Goal: Find specific page/section: Find specific page/section

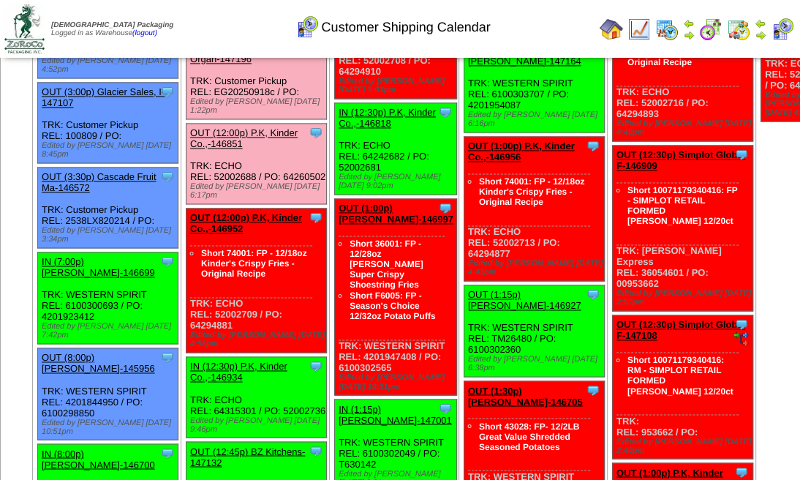
scroll to position [1413, 0]
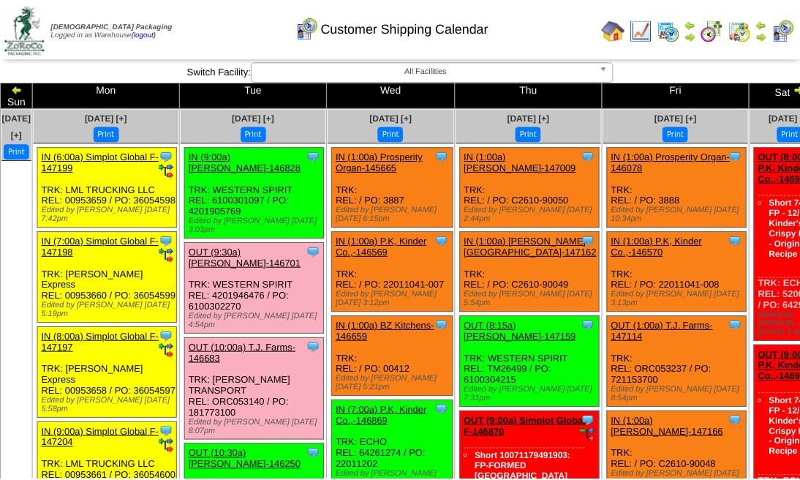
scroll to position [1413, 0]
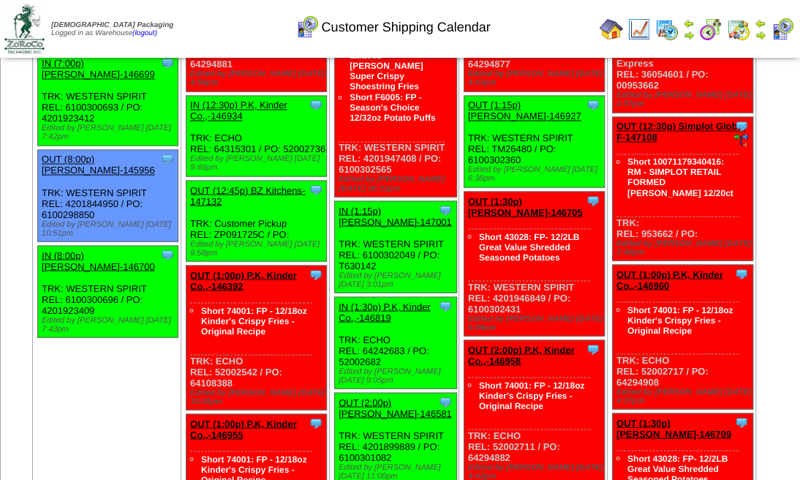
scroll to position [1609, 0]
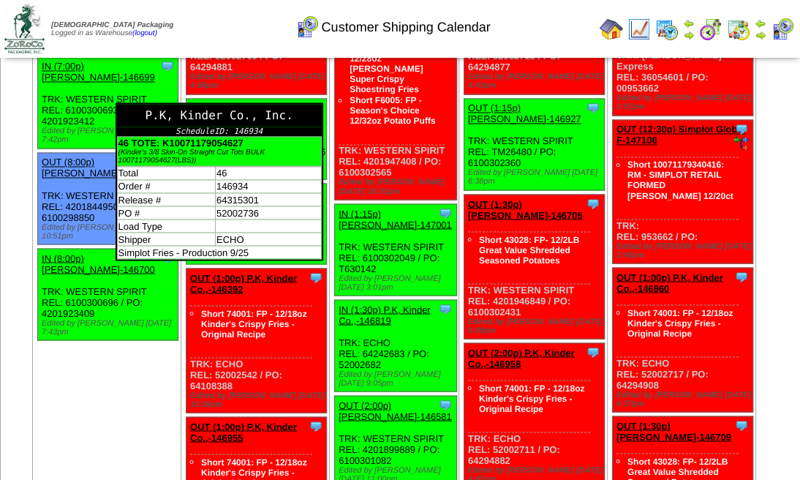
click at [322, 126] on div "P.K, Kinder Co., Inc." at bounding box center [219, 115] width 205 height 23
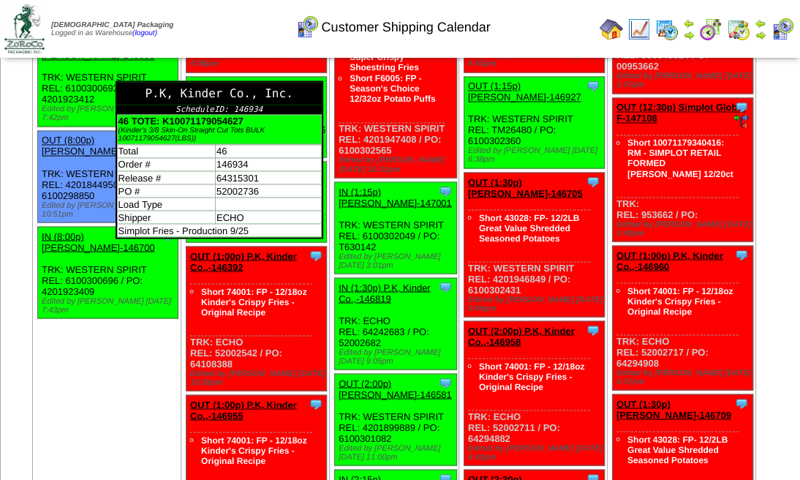
scroll to position [1638, 0]
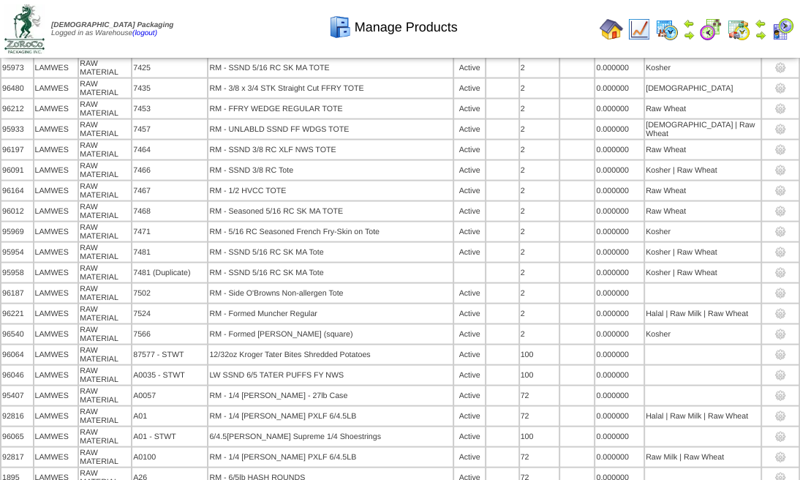
scroll to position [9024, 0]
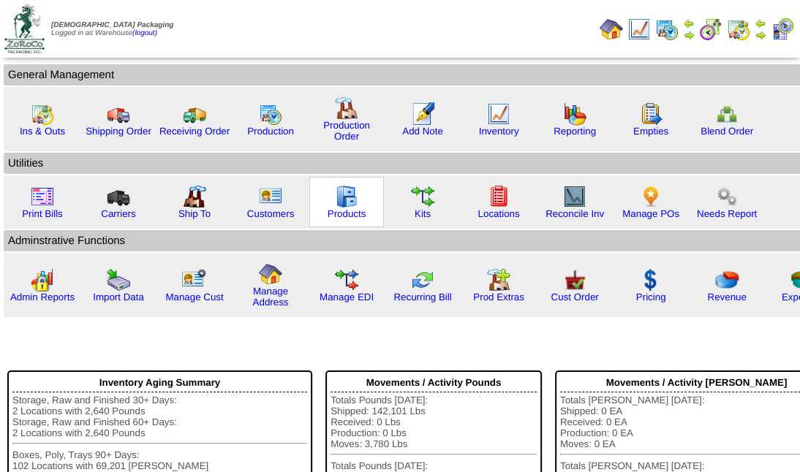
click at [338, 205] on img at bounding box center [346, 196] width 23 height 23
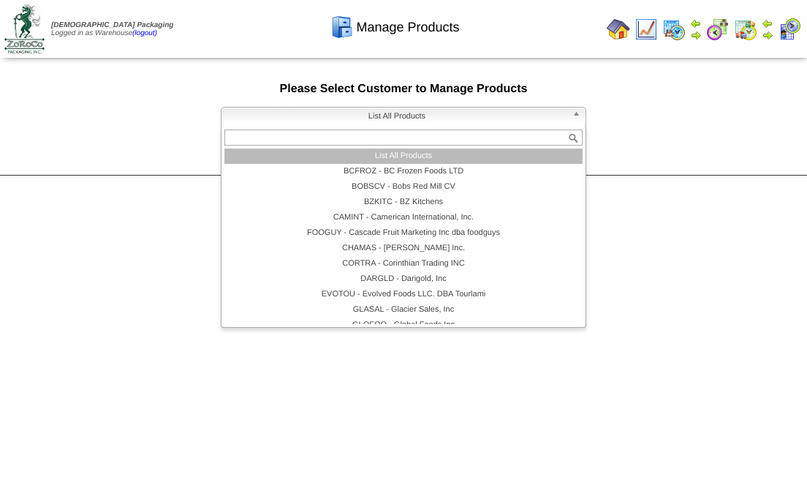
click at [429, 115] on span "List All Products" at bounding box center [396, 116] width 339 height 18
click at [409, 152] on li "List All Products" at bounding box center [403, 155] width 358 height 15
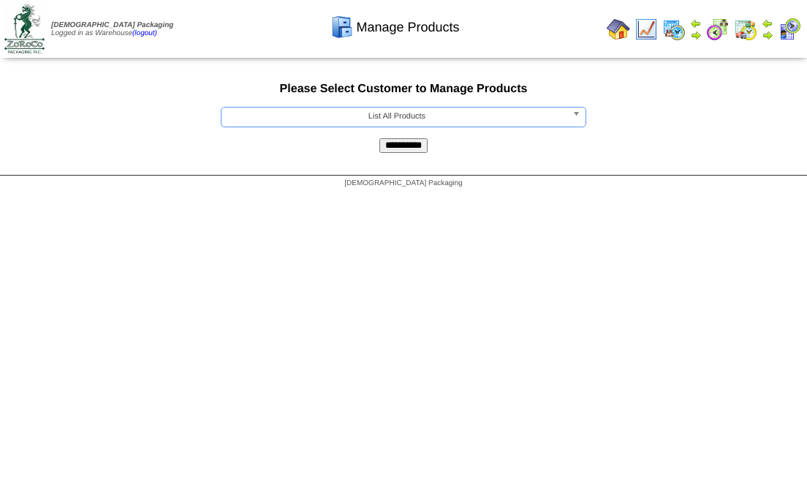
click at [409, 151] on input "**********" at bounding box center [403, 145] width 48 height 15
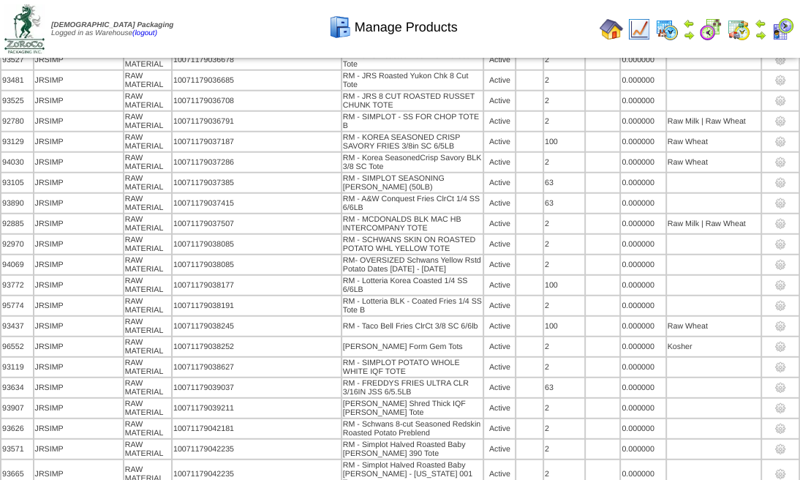
scroll to position [62409, 0]
